Goal: Task Accomplishment & Management: Complete application form

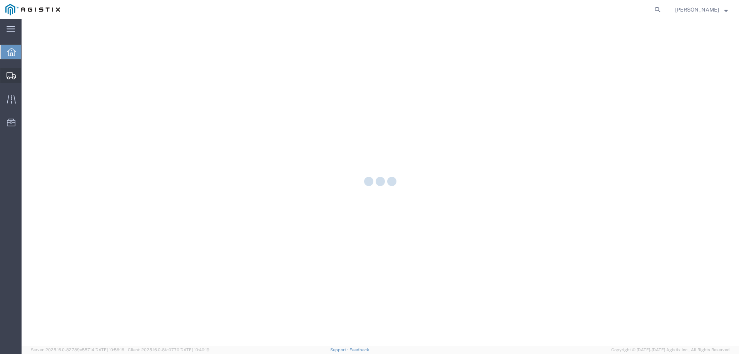
click at [13, 71] on div at bounding box center [11, 75] width 22 height 15
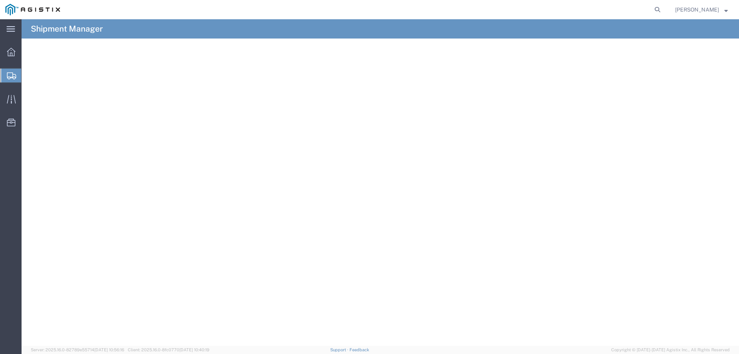
click at [0, 0] on span "Create from Template" at bounding box center [0, 0] width 0 height 0
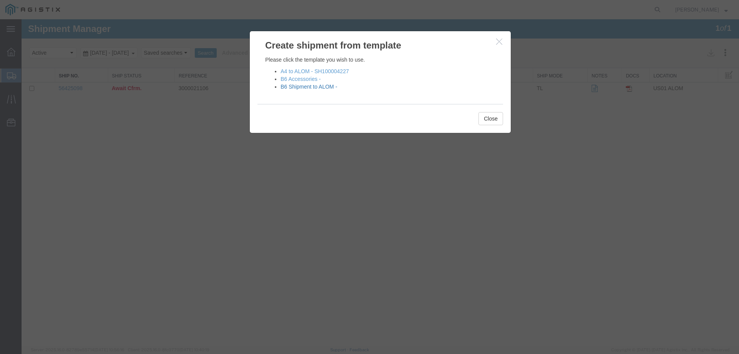
click at [323, 88] on link "B6 Shipment to ALOM -" at bounding box center [309, 87] width 57 height 6
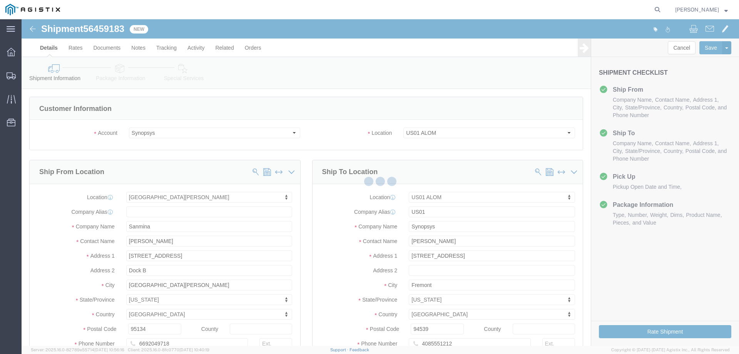
select select "65511"
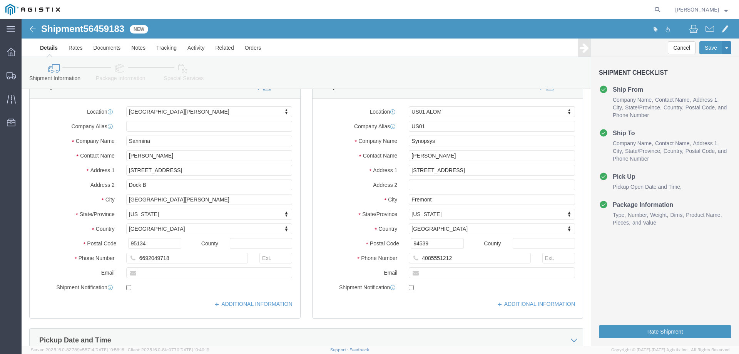
scroll to position [103, 0]
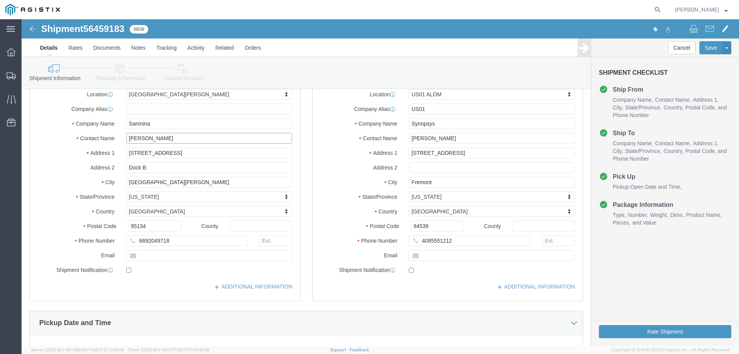
click input "Mansi Somaiya"
type input "M"
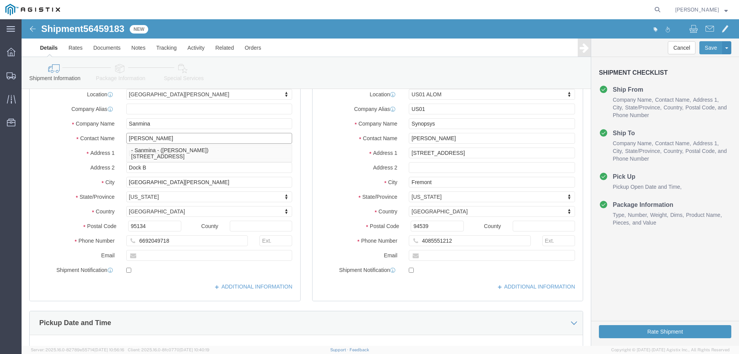
type input "billy"
click p "- Sanmina - (Billy Lo) 60 E Plumeria Drive, Dock B, San Jose, CA, 95134, US"
select select
type input "[PERSON_NAME]"
select select "CA"
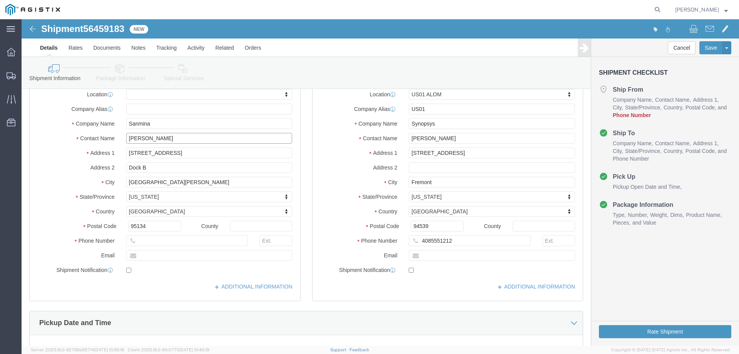
type input "[PERSON_NAME]"
click input "text"
type input "4086745680"
click input "Esmeralda Madriz"
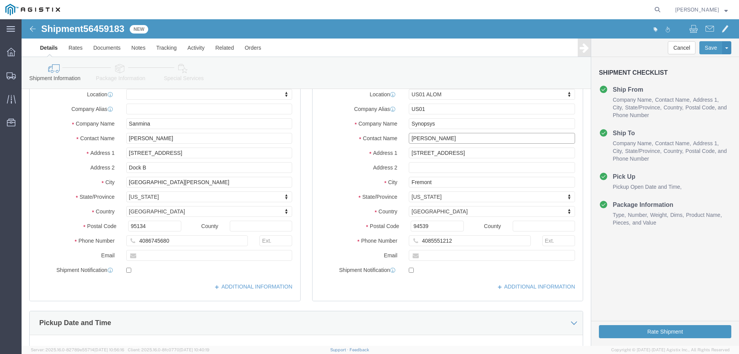
click input "Esmeralda Madriz"
type input "niral"
click p "- Synopsys - (Nirali Trivedi) 48105 Warm Springs Blvd., Fremont, CA, 94539, US"
select select
type input "[PERSON_NAME]"
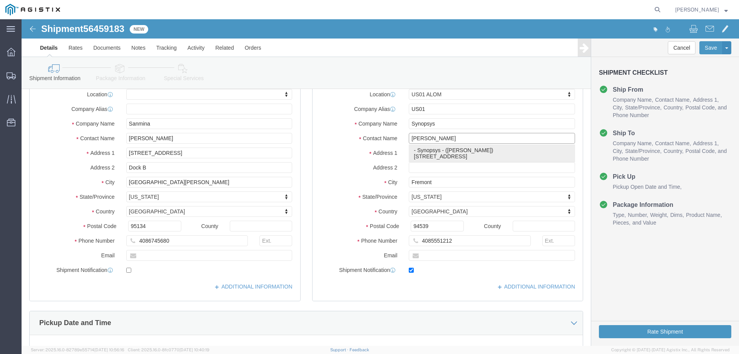
type input "[PHONE_NUMBER]"
type input "[EMAIL_ADDRESS][DOMAIN_NAME]"
checkbox input "true"
select select "CA"
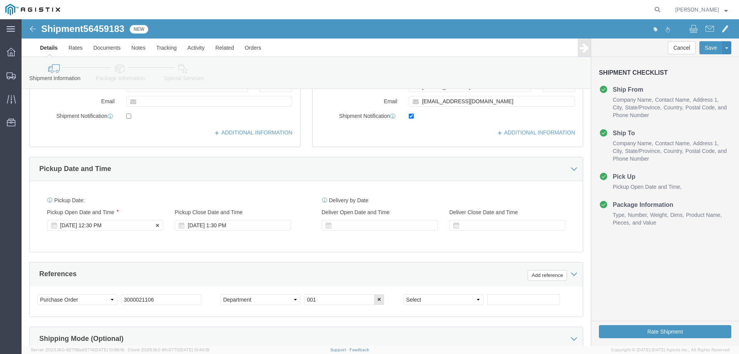
type input "[PERSON_NAME]"
click div "Aug 11 2025 12:30 PM"
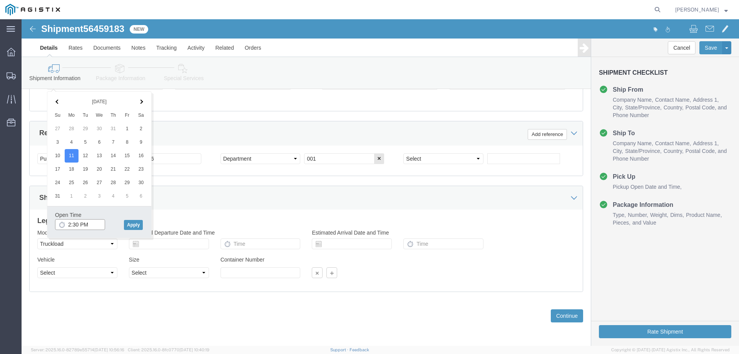
type input "2:30 PM"
click div "Open Time 2:30 PM Aug 11 2025 12:30 PM - Aug 11 2025 12:30 PM Cancel Apply"
click button "Apply"
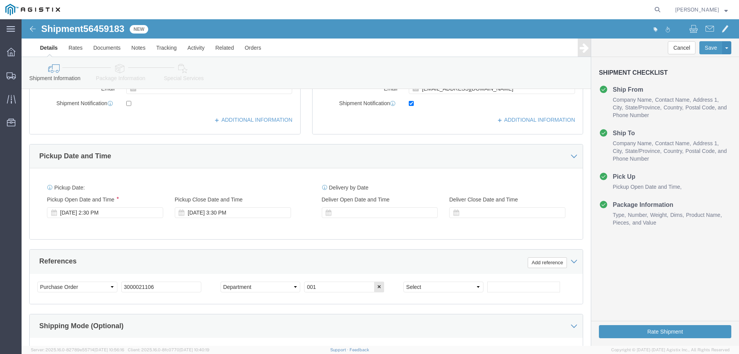
scroll to position [295, 0]
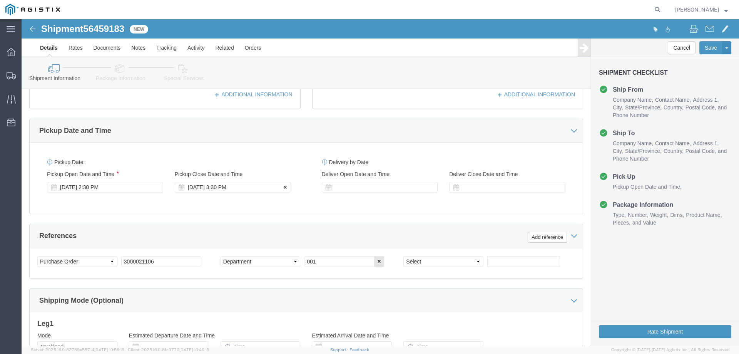
click div "[DATE] 3:30 PM"
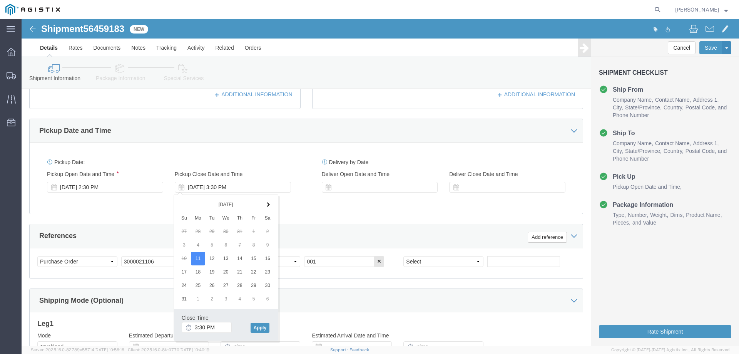
click div "Delivery by Date Delivery Start Date Delivery Start Time Deliver Open Date and …"
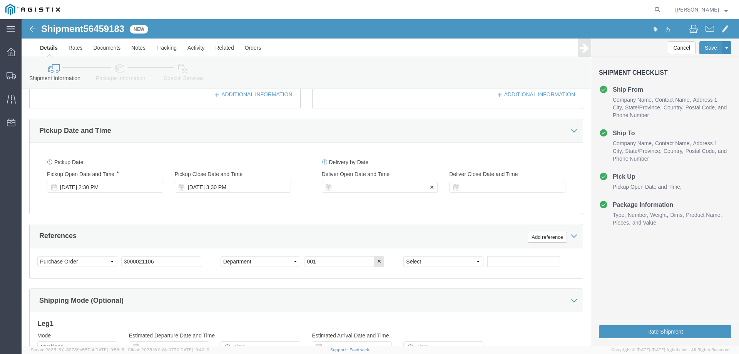
click div
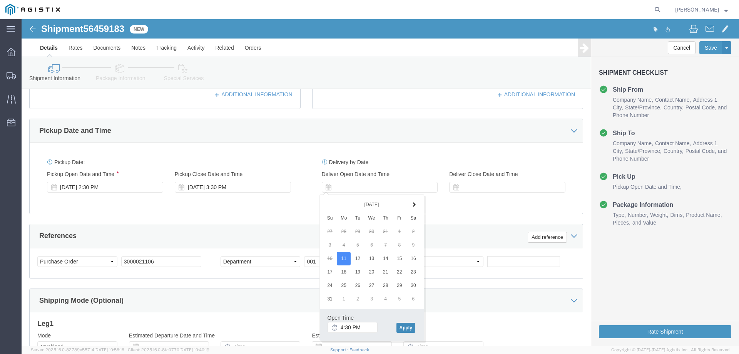
click button "Apply"
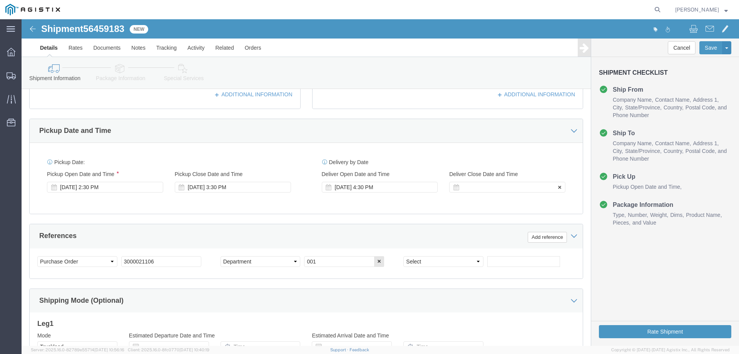
click div
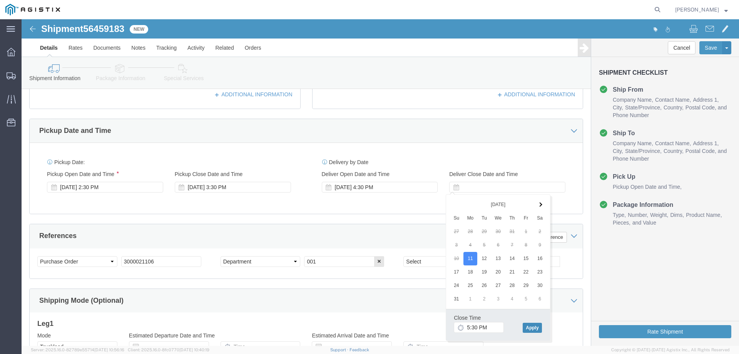
click button "Apply"
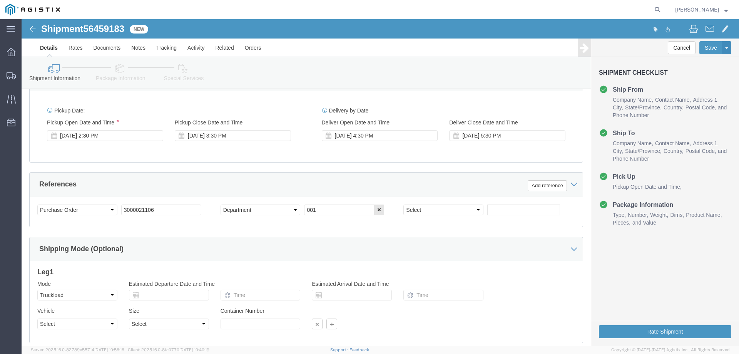
click div "Select Account Type Activity ID Airline Appointment Number ASN Batch Request # …"
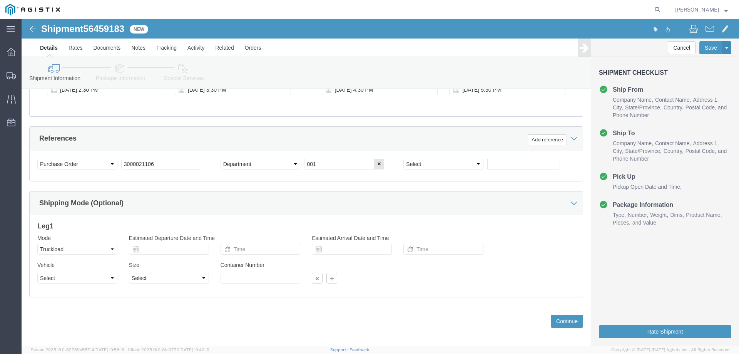
scroll to position [398, 0]
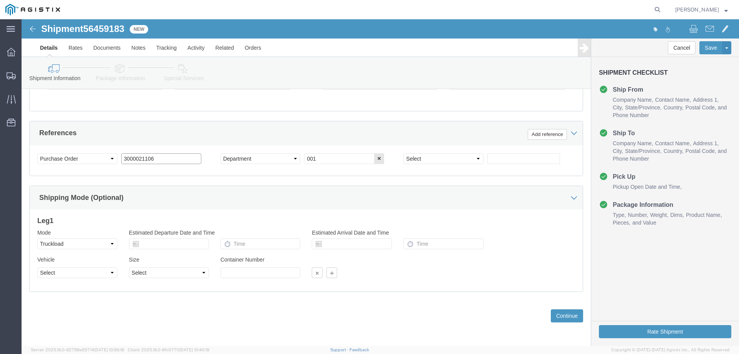
click input "3000021106"
paste input "253"
type input "3000021253"
drag, startPoint x: 547, startPoint y: 295, endPoint x: 247, endPoint y: 240, distance: 304.6
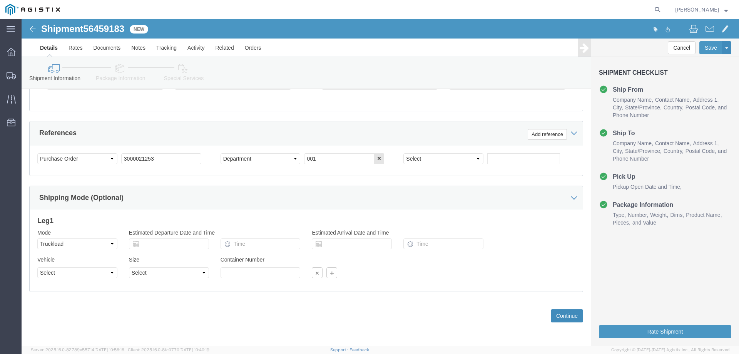
click button "Continue"
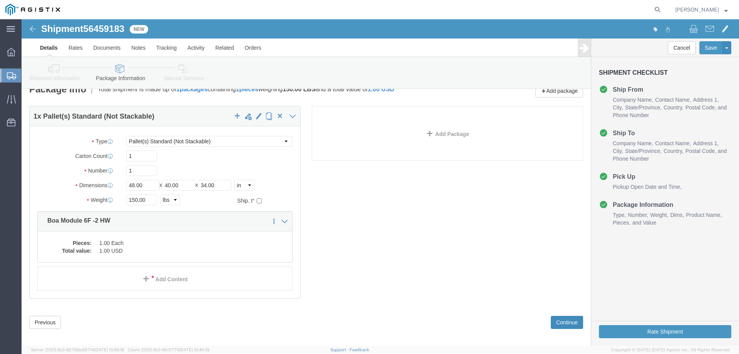
scroll to position [19, 0]
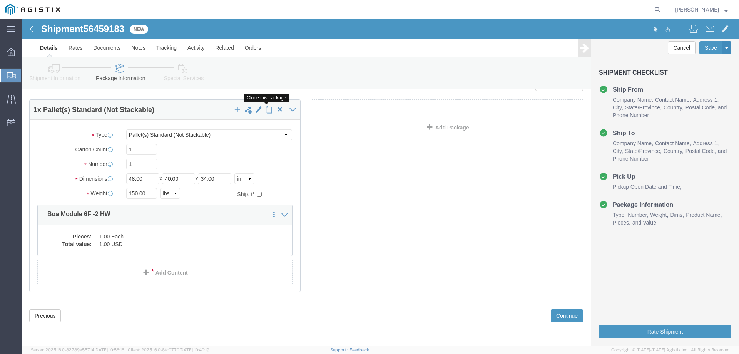
click span "button"
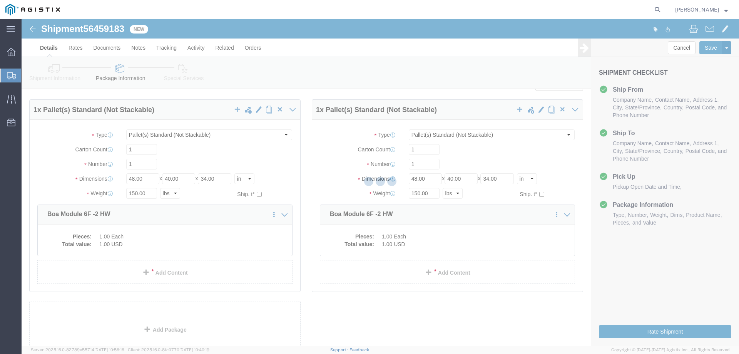
scroll to position [0, 0]
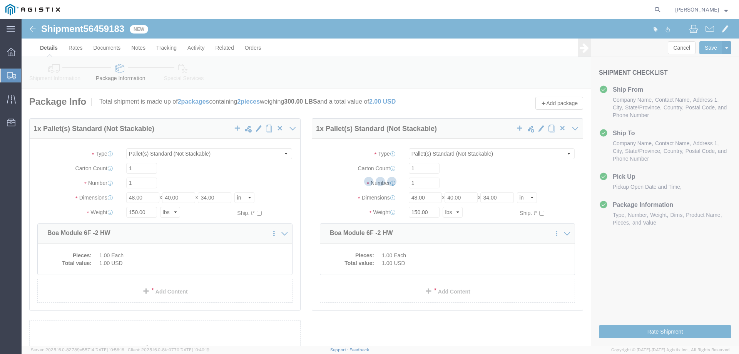
select select "PSNS"
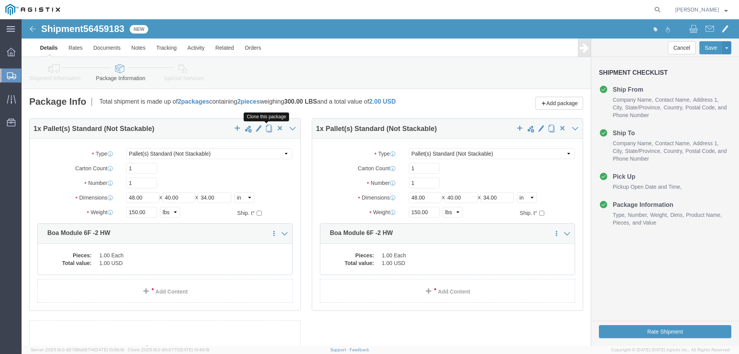
click span "button"
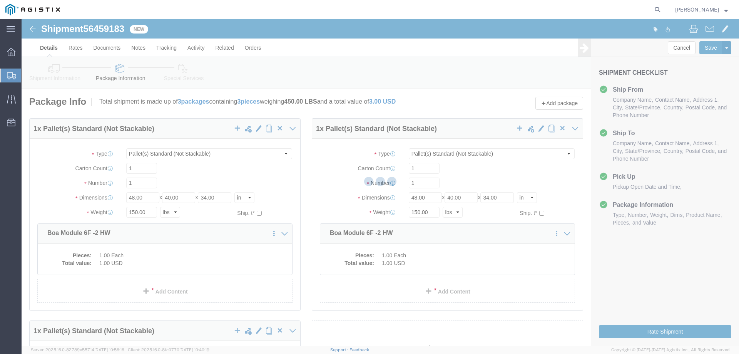
select select "PSNS"
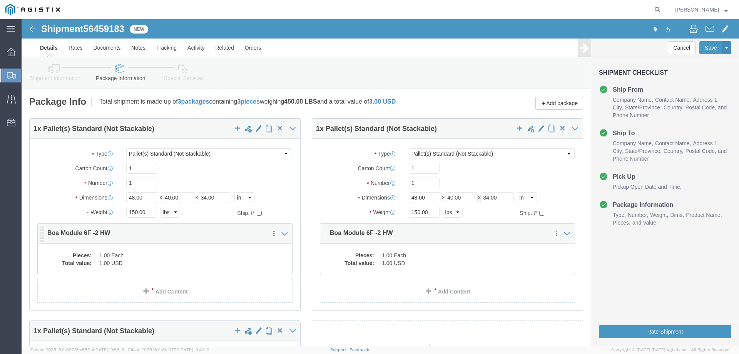
click dd "1.00 Each"
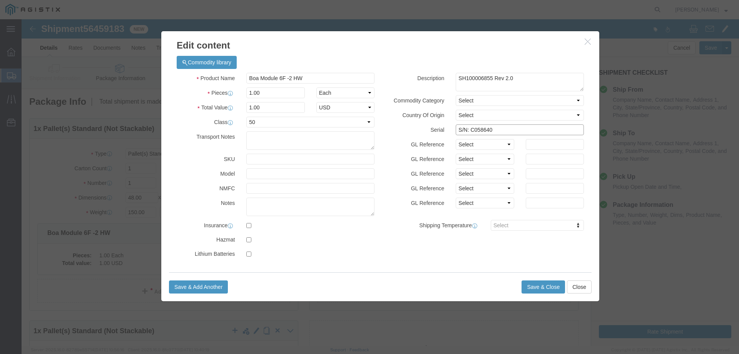
click input "S/N: C058640"
type input "S/N: C066120"
click button "Save & Close"
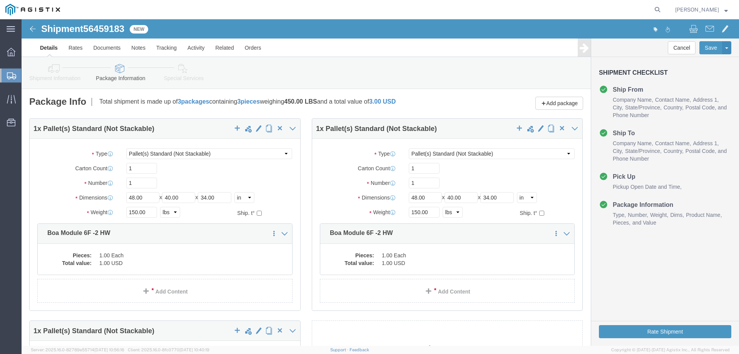
click div "Pieces: 1.00 Each Total value: 1.00 USD"
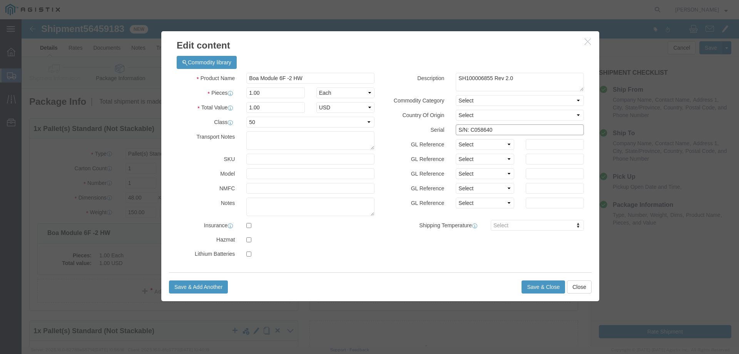
click input "S/N: C058640"
type input "S/N: C066121"
click button "Save & Close"
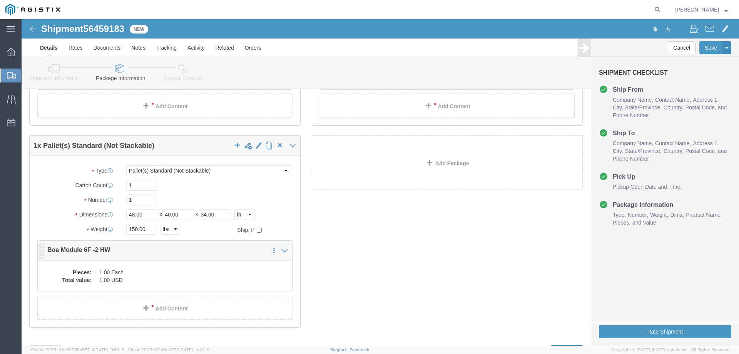
scroll to position [205, 0]
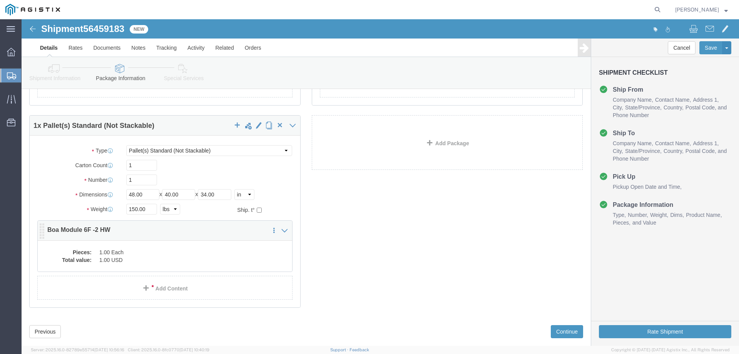
click dd "1.00 Each"
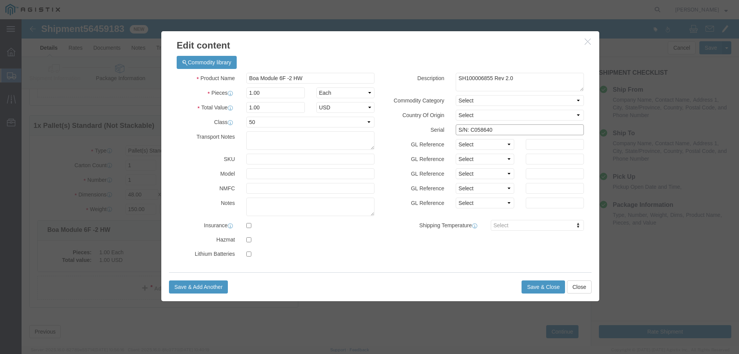
click input "S/N: C058640"
type input "S/N: C066122"
click button "Save & Close"
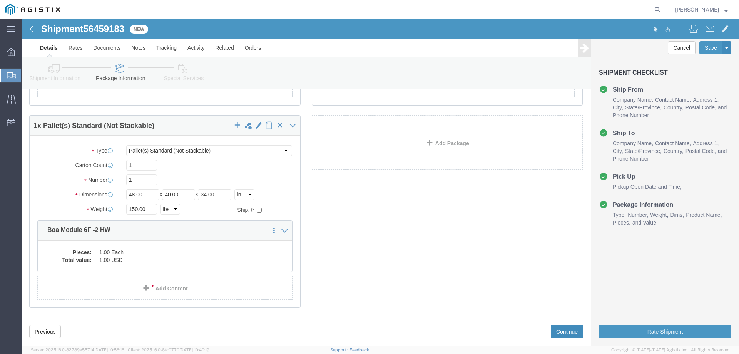
click button "Continue"
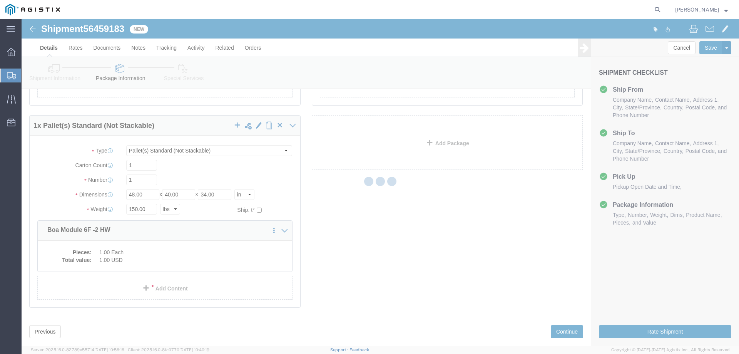
select select
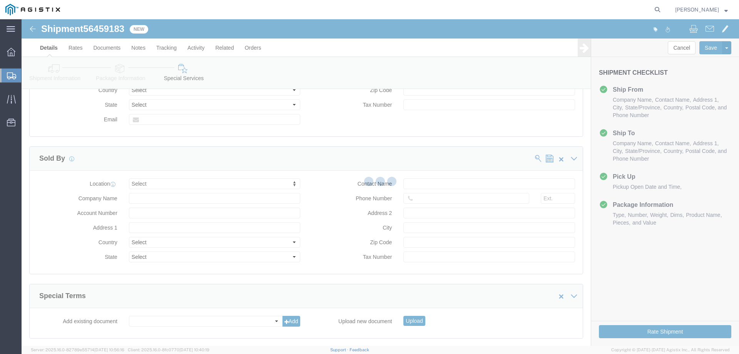
select select "COSTCENTER"
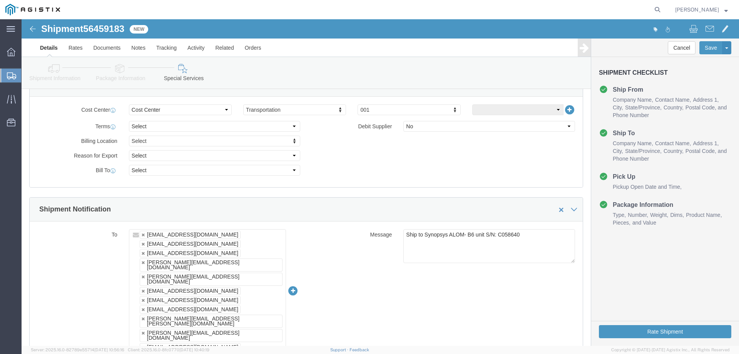
scroll to position [349, 0]
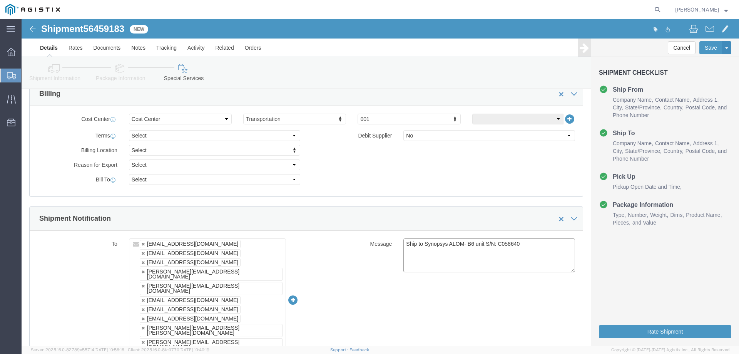
click textarea "Ship to Synopsys ALOM- B6 unit S/N: C058640"
type textarea "Ship to Synopsys ALOM- B6 unit S/N: C066120, C066121, C066122"
click link
type input "haps_intransitshipment@synopsys.com,haps_planners@synopsys.com,elaine.eigenmann…"
type textarea "Ship to Synopsys ALOM- B6 unit S/N: C066120, C066121, C066122"
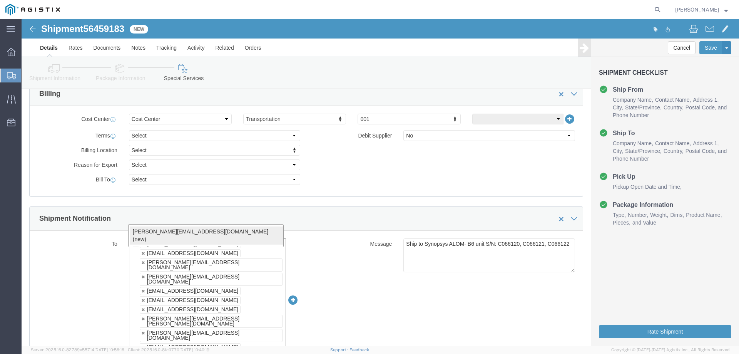
type input "[PERSON_NAME][EMAIL_ADDRESS][DOMAIN_NAME]"
type input "haps_intransitshipment@synopsys.com,haps_planners@synopsys.com,elaine.eigenmann…"
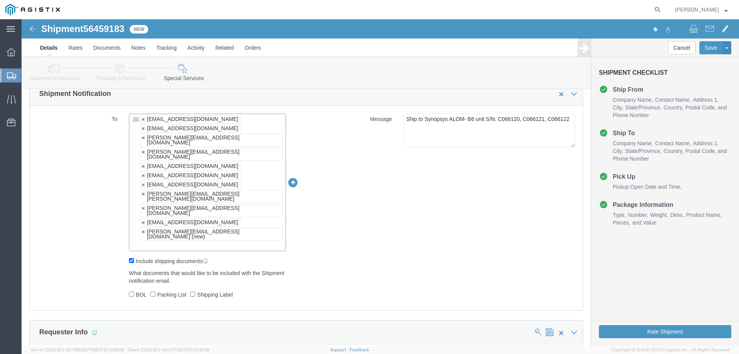
scroll to position [478, 0]
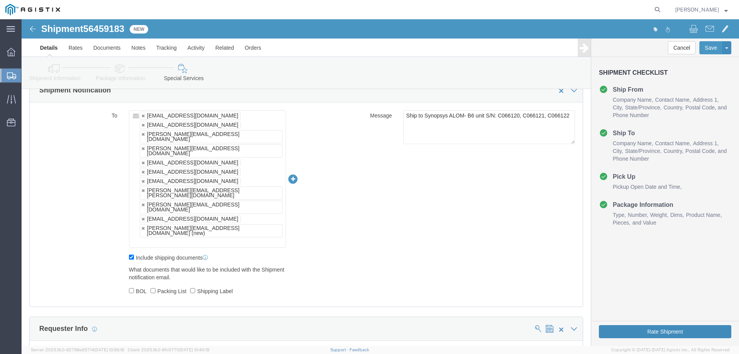
click button "Rate Shipment"
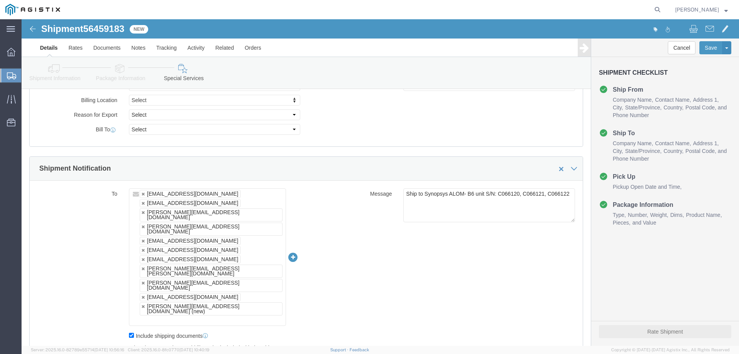
scroll to position [401, 0]
click div "Rate Shipment"
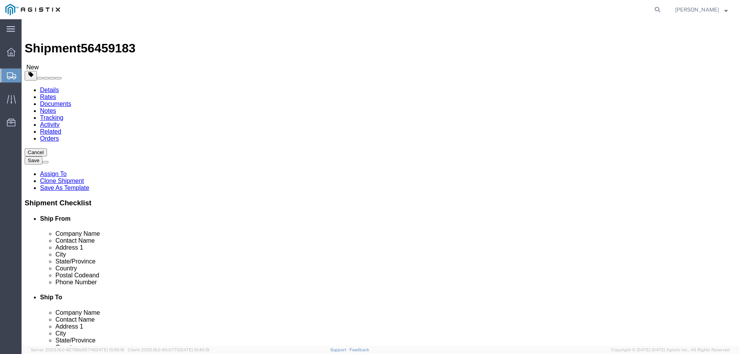
select select
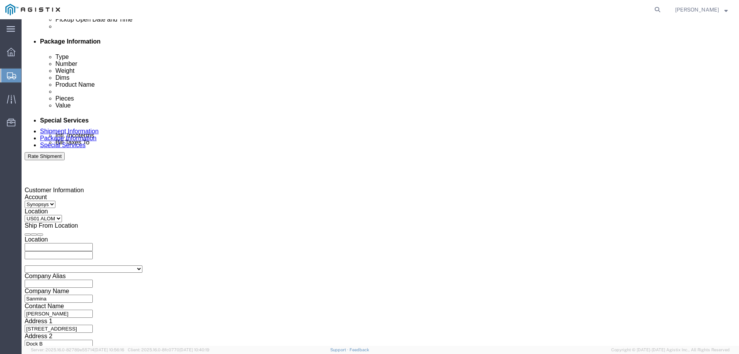
scroll to position [398, 0]
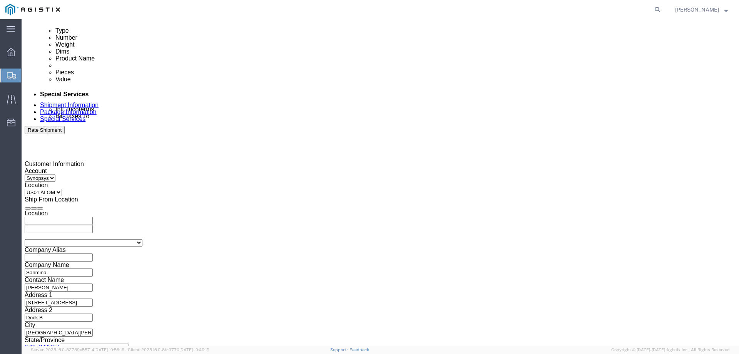
click button "Continue"
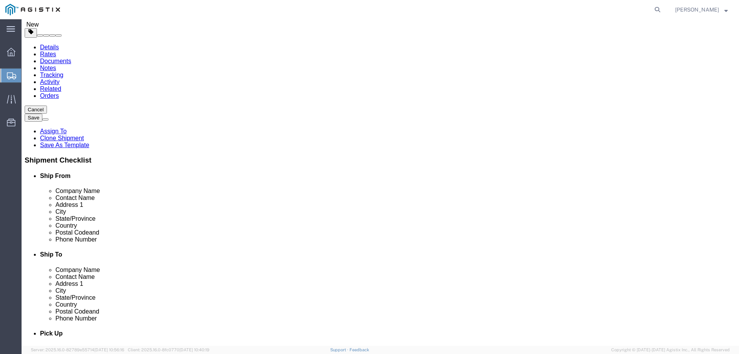
scroll to position [51, 0]
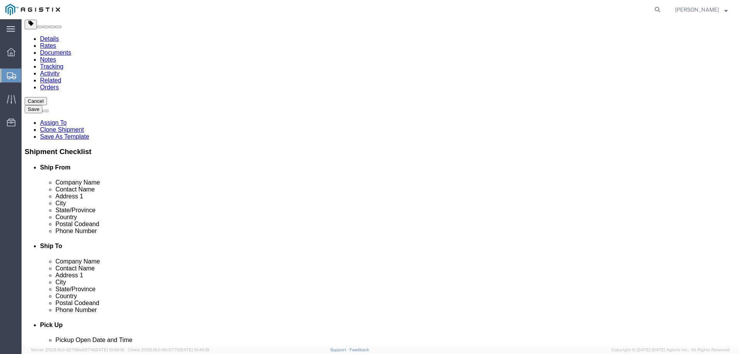
click dd "1.00 Each"
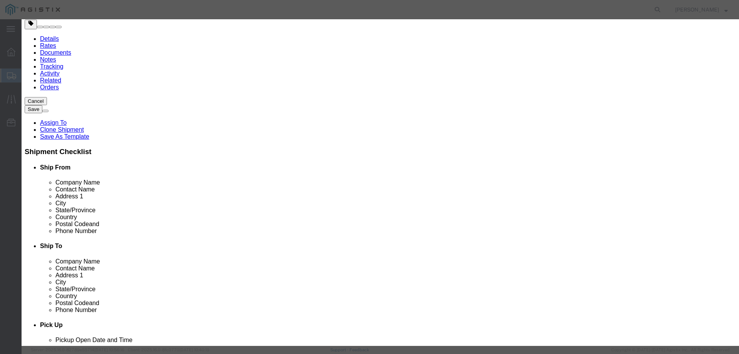
click button "Save & Close"
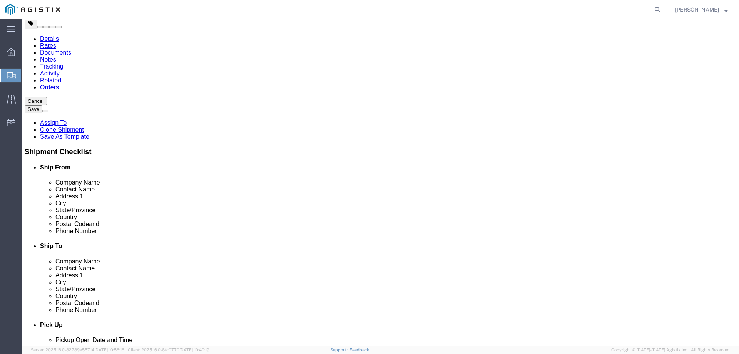
click div "Pieces: 1.00 Each Total value: 1.00 USD"
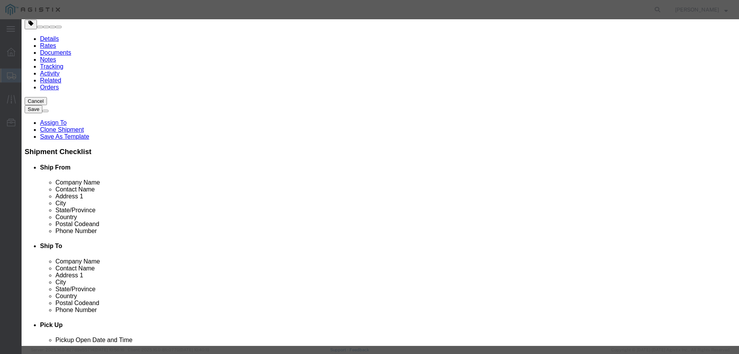
click div "Save & Add Another Save & Close Close"
click button "Save & Close"
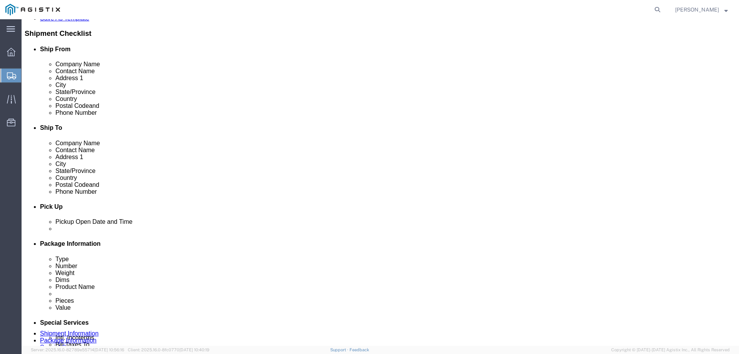
scroll to position [180, 0]
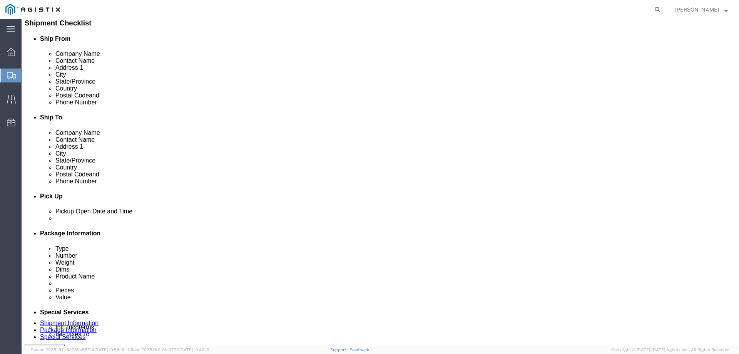
click div "Pieces: 1.00 Each Total value: 1.00 USD"
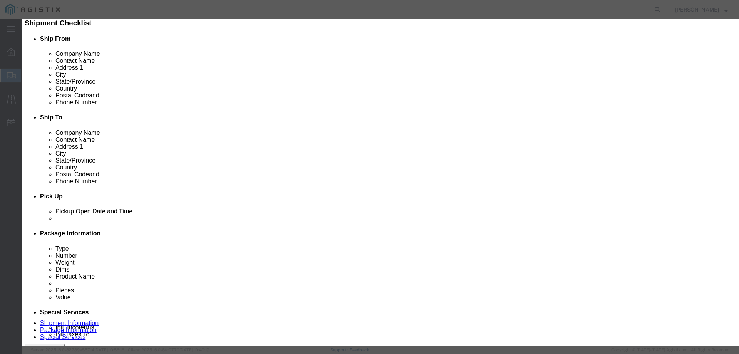
click button "Save & Close"
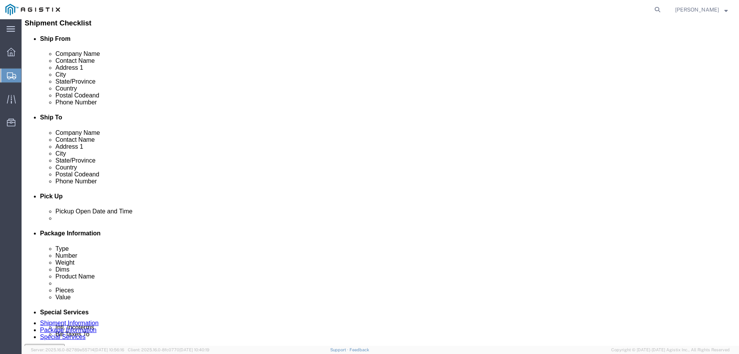
click button "Rate Shipment"
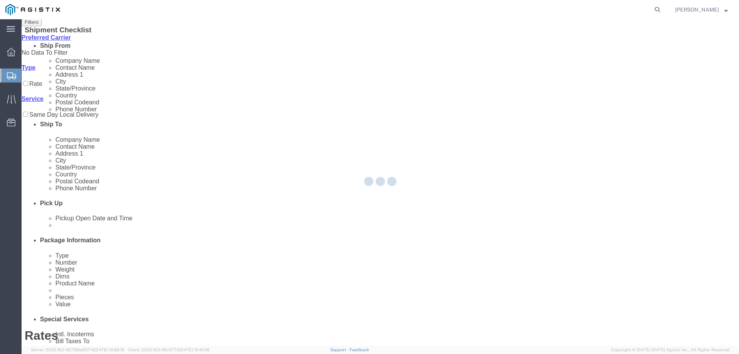
scroll to position [0, 0]
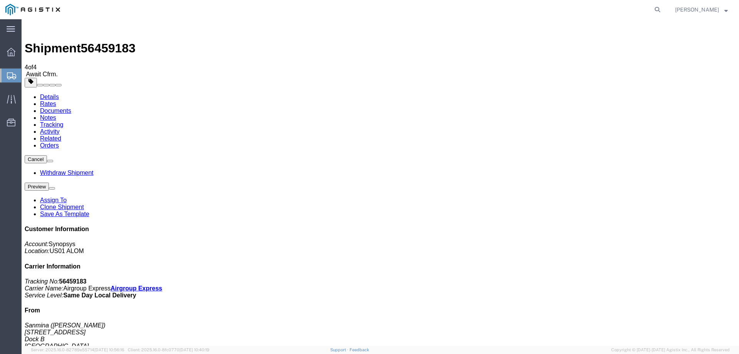
checkbox input "true"
